Goal: Task Accomplishment & Management: Use online tool/utility

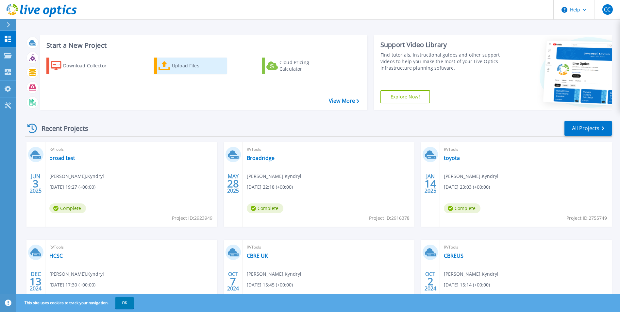
click at [197, 67] on div "Upload Files" at bounding box center [198, 65] width 52 height 13
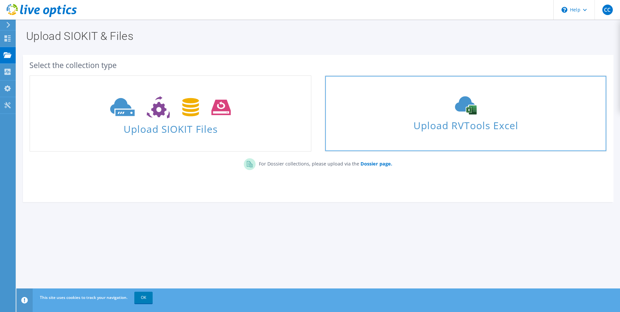
click at [377, 107] on div "Upload RVTools Excel" at bounding box center [465, 113] width 281 height 35
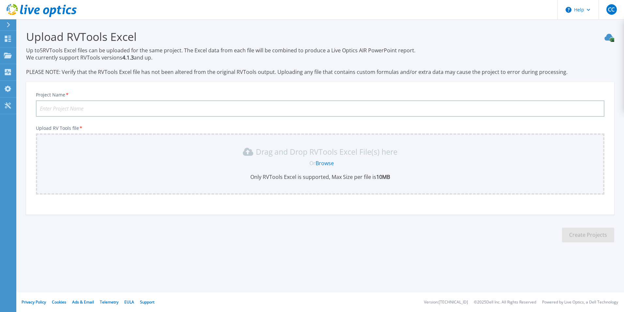
click at [159, 109] on input "Project Name *" at bounding box center [320, 108] width 569 height 16
type input "fannie"
click at [327, 162] on link "Browse" at bounding box center [325, 162] width 18 height 7
click at [328, 165] on link "Browse" at bounding box center [325, 162] width 18 height 7
drag, startPoint x: 284, startPoint y: 214, endPoint x: 273, endPoint y: 259, distance: 46.3
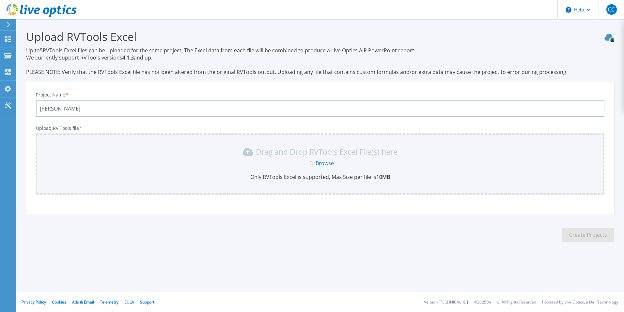
click at [284, 214] on div "Project Name * fannie Upload RV Tools file * Drag and Drop RVTools Excel File(s…" at bounding box center [320, 150] width 589 height 128
click at [322, 162] on link "Browse" at bounding box center [325, 162] width 18 height 7
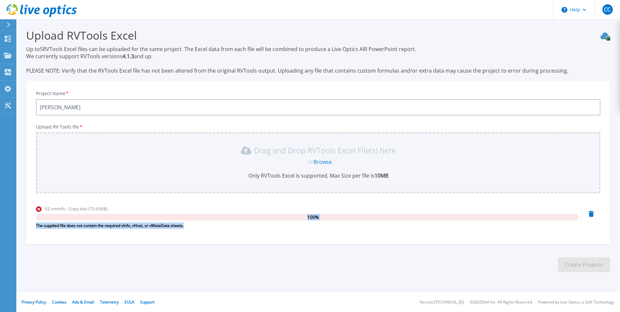
drag, startPoint x: 200, startPoint y: 226, endPoint x: 29, endPoint y: 220, distance: 170.9
click at [29, 220] on div "Project Name * fannie Upload RV Tools file * Drag and Drop RVTools Excel File(s…" at bounding box center [318, 164] width 584 height 159
drag, startPoint x: 29, startPoint y: 220, endPoint x: 57, endPoint y: 225, distance: 28.1
copy div "100 % The supplied file does not contain the required vInfo, vHost, or vMetaDat…"
